Goal: Task Accomplishment & Management: Use online tool/utility

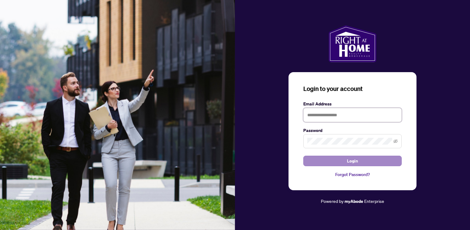
type input "**********"
click at [337, 162] on button "Login" at bounding box center [352, 160] width 98 height 10
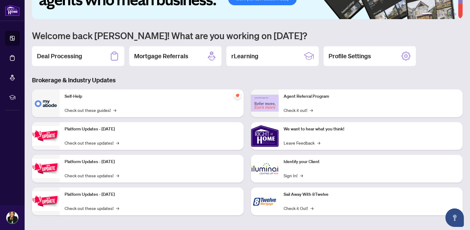
scroll to position [36, 0]
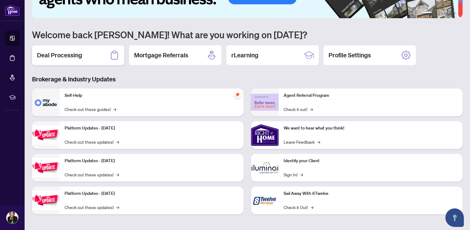
click at [70, 54] on h2 "Deal Processing" at bounding box center [59, 55] width 45 height 9
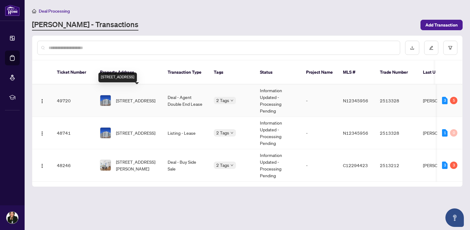
click at [135, 97] on span "[STREET_ADDRESS]" at bounding box center [135, 100] width 39 height 7
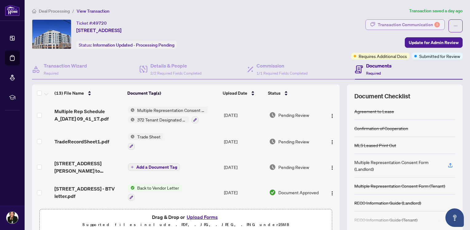
click at [406, 26] on div "Transaction Communication 5" at bounding box center [409, 25] width 62 height 10
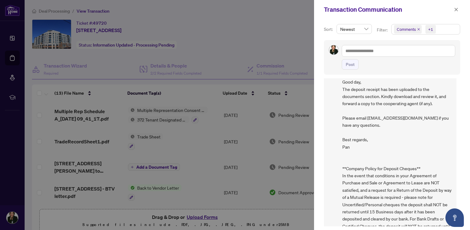
scroll to position [1, 0]
